Goal: Task Accomplishment & Management: Complete application form

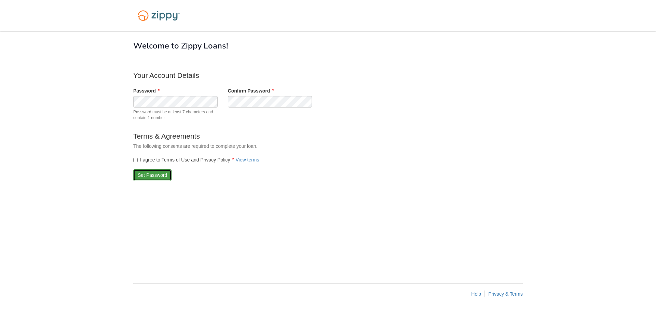
click at [145, 175] on button "Set Password" at bounding box center [152, 175] width 38 height 12
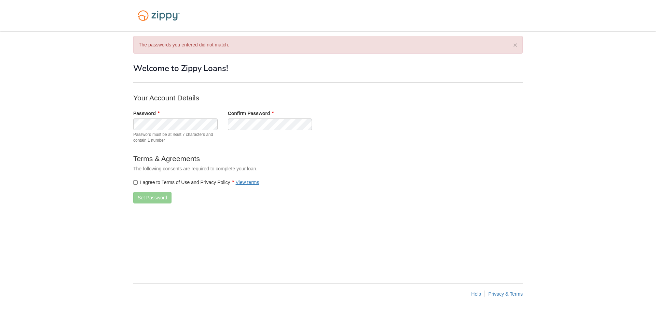
click at [180, 131] on div "Password Password must be at least 7 characters and contain 1 number" at bounding box center [175, 128] width 95 height 37
click at [149, 196] on button "Set Password" at bounding box center [152, 198] width 38 height 12
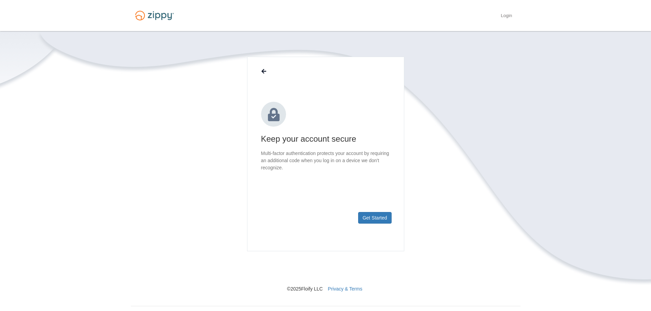
click at [367, 211] on footer "Get Started" at bounding box center [325, 229] width 156 height 44
click at [379, 218] on button "Get Started" at bounding box center [374, 218] width 33 height 12
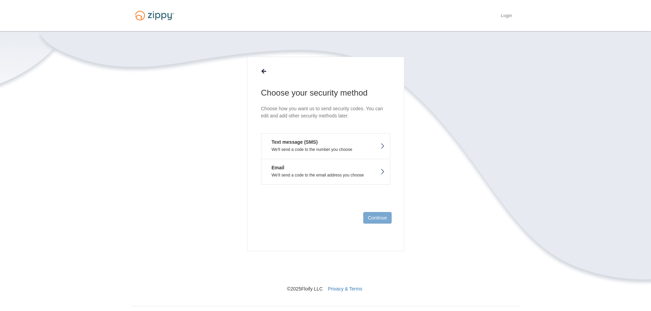
click at [303, 149] on p "We'll send a code to the number you choose" at bounding box center [326, 149] width 118 height 5
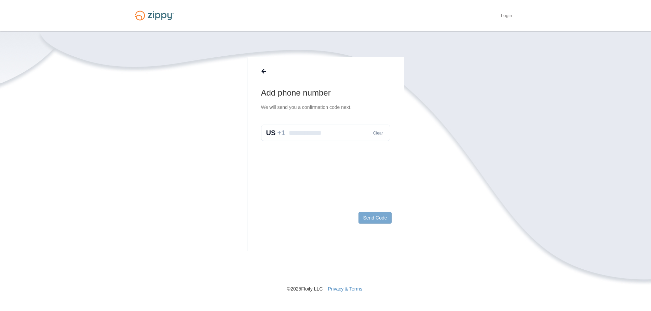
click at [322, 137] on input "text" at bounding box center [325, 133] width 129 height 16
type input "**********"
click at [377, 220] on button "Send Code" at bounding box center [374, 218] width 33 height 12
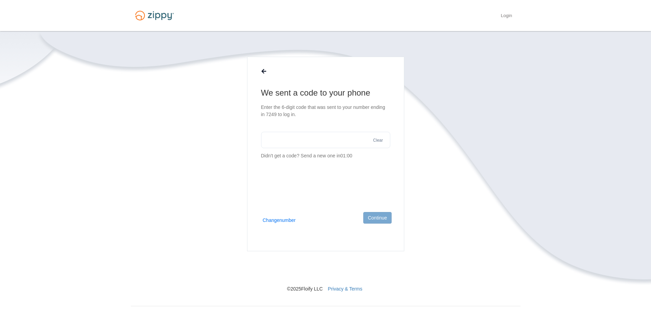
click at [318, 139] on input "text" at bounding box center [325, 140] width 129 height 16
type input "******"
click at [378, 215] on button "Continue" at bounding box center [377, 218] width 28 height 12
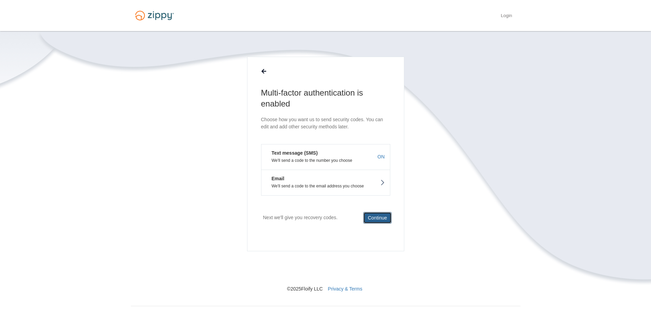
click at [378, 217] on button "Continue" at bounding box center [377, 218] width 28 height 12
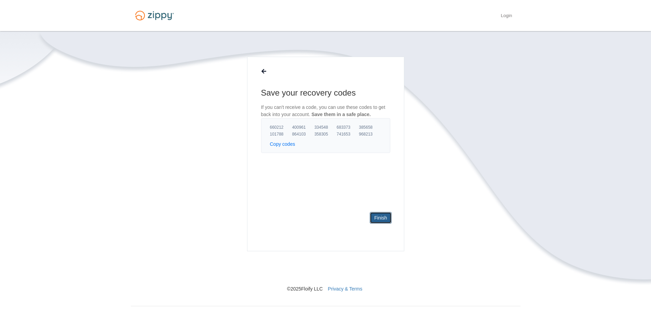
click at [388, 217] on link "Finish" at bounding box center [381, 218] width 22 height 12
